Goal: Task Accomplishment & Management: Manage account settings

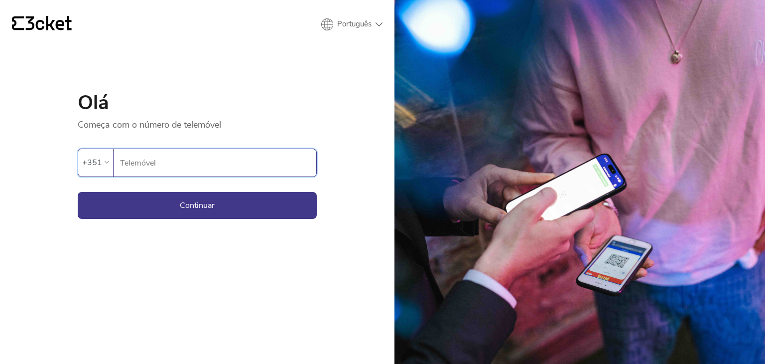
click at [201, 158] on input "Telemóvel" at bounding box center [218, 162] width 197 height 27
type input "963601732"
click at [78, 192] on button "Continuar" at bounding box center [197, 205] width 239 height 27
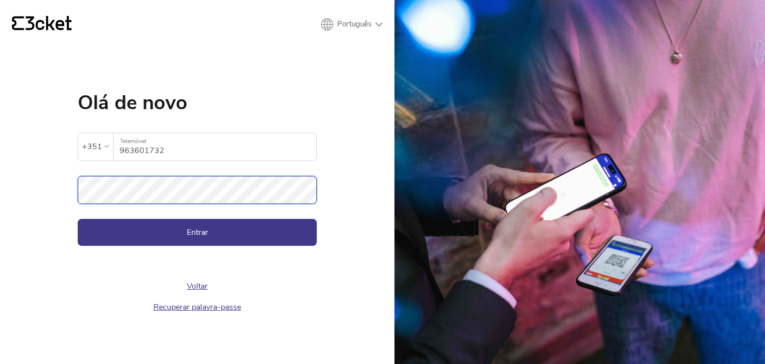
click at [78, 219] on button "Entrar" at bounding box center [197, 232] width 239 height 27
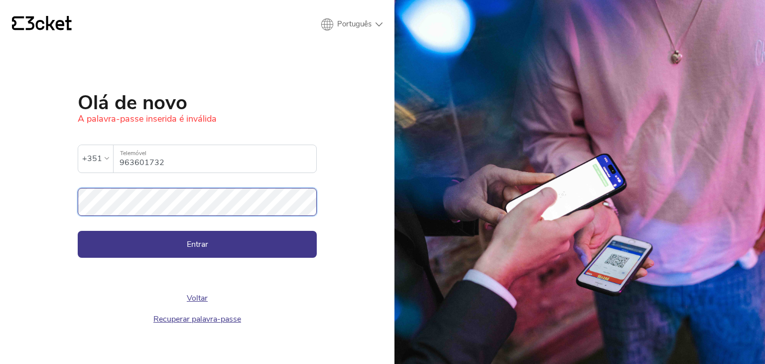
click at [78, 231] on button "Entrar" at bounding box center [197, 244] width 239 height 27
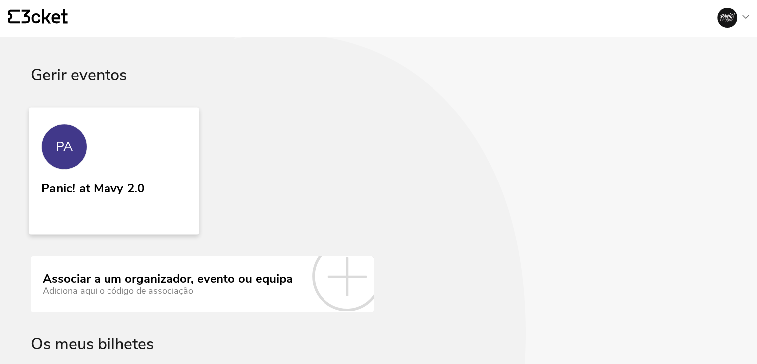
click at [177, 173] on link "PA Panic! at Mavy 2.0" at bounding box center [114, 170] width 170 height 127
